Goal: Information Seeking & Learning: Learn about a topic

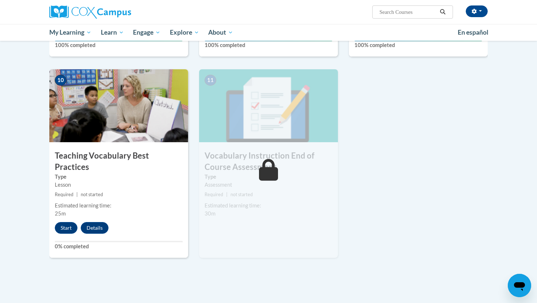
scroll to position [727, 0]
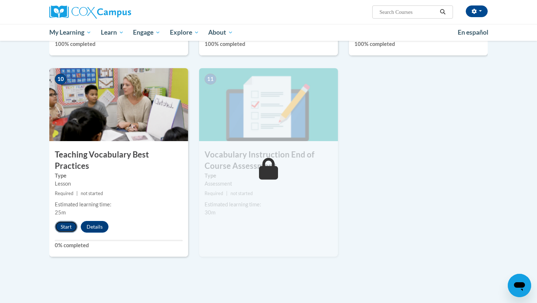
click at [67, 221] on button "Start" at bounding box center [66, 227] width 23 height 12
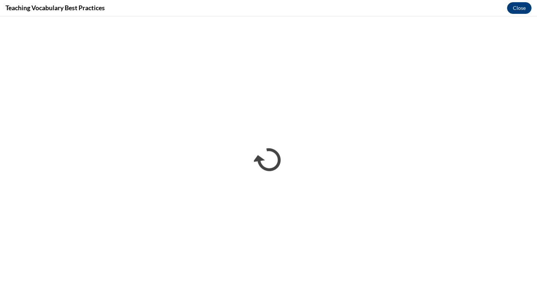
scroll to position [0, 0]
